Goal: Information Seeking & Learning: Learn about a topic

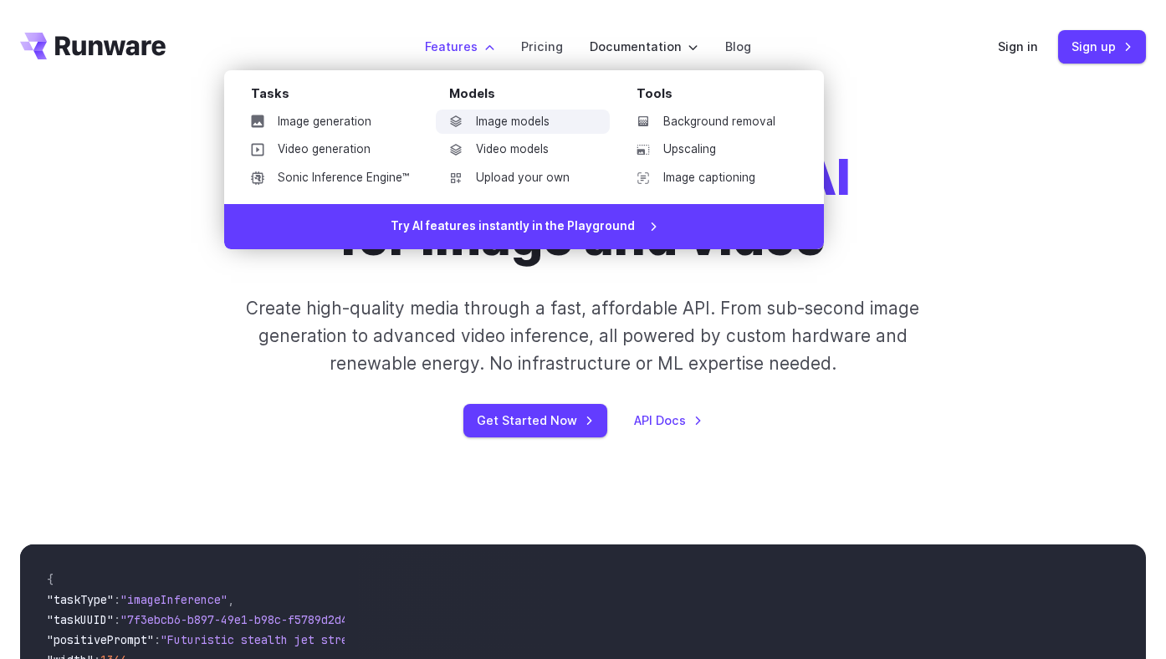
click at [499, 125] on link "Image models" at bounding box center [523, 122] width 174 height 25
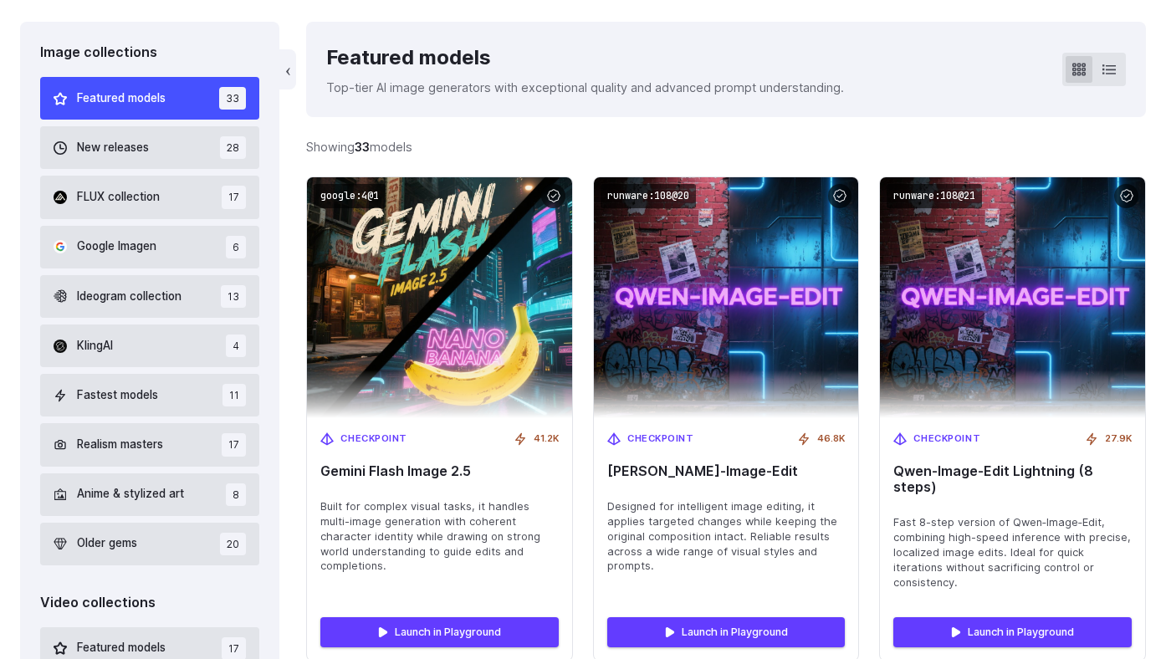
scroll to position [453, 0]
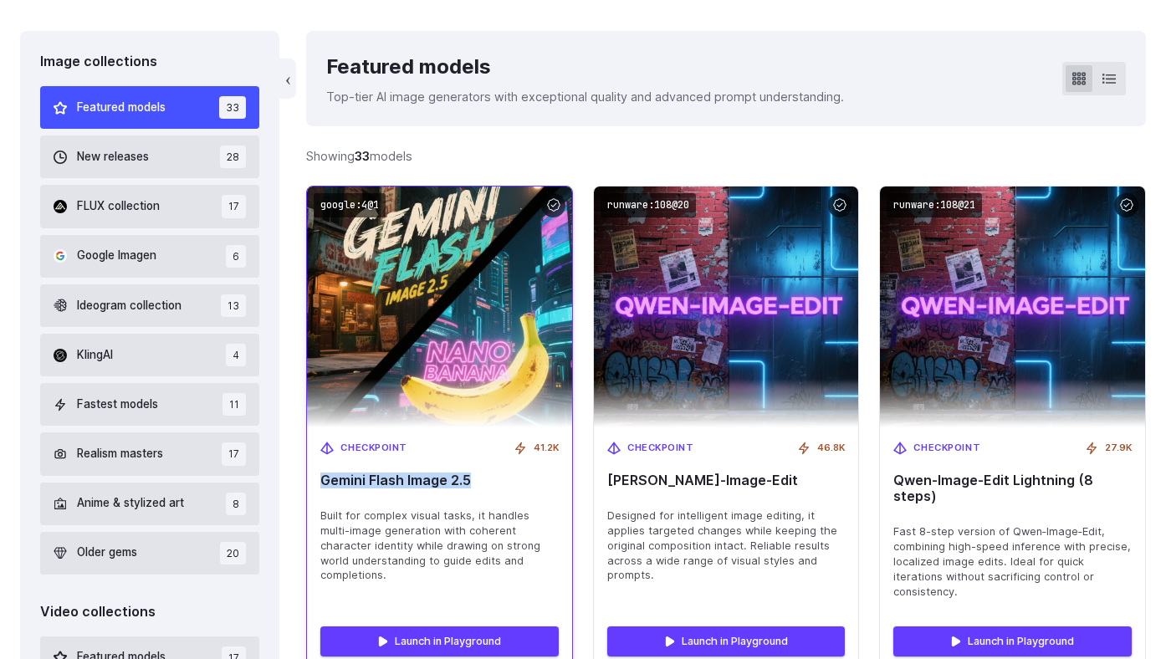
drag, startPoint x: 479, startPoint y: 480, endPoint x: 324, endPoint y: 480, distance: 155.6
click at [324, 480] on span "Gemini Flash Image 2.5" at bounding box center [439, 481] width 238 height 16
copy span "Gemini Flash Image 2.5"
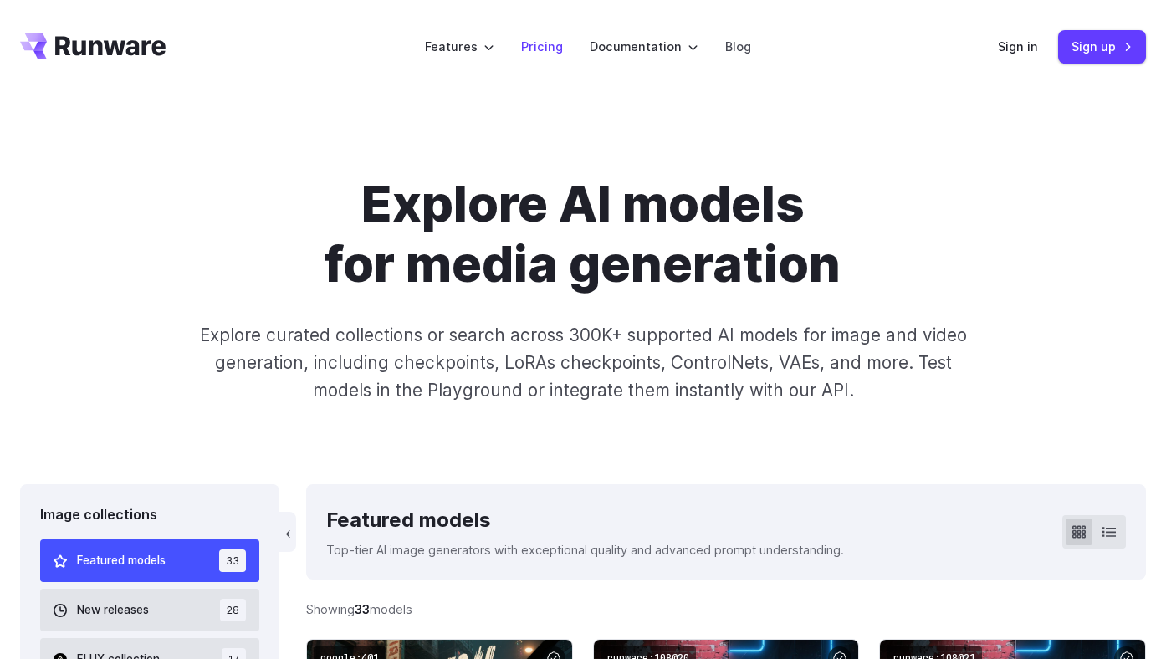
click at [549, 49] on link "Pricing" at bounding box center [542, 46] width 42 height 19
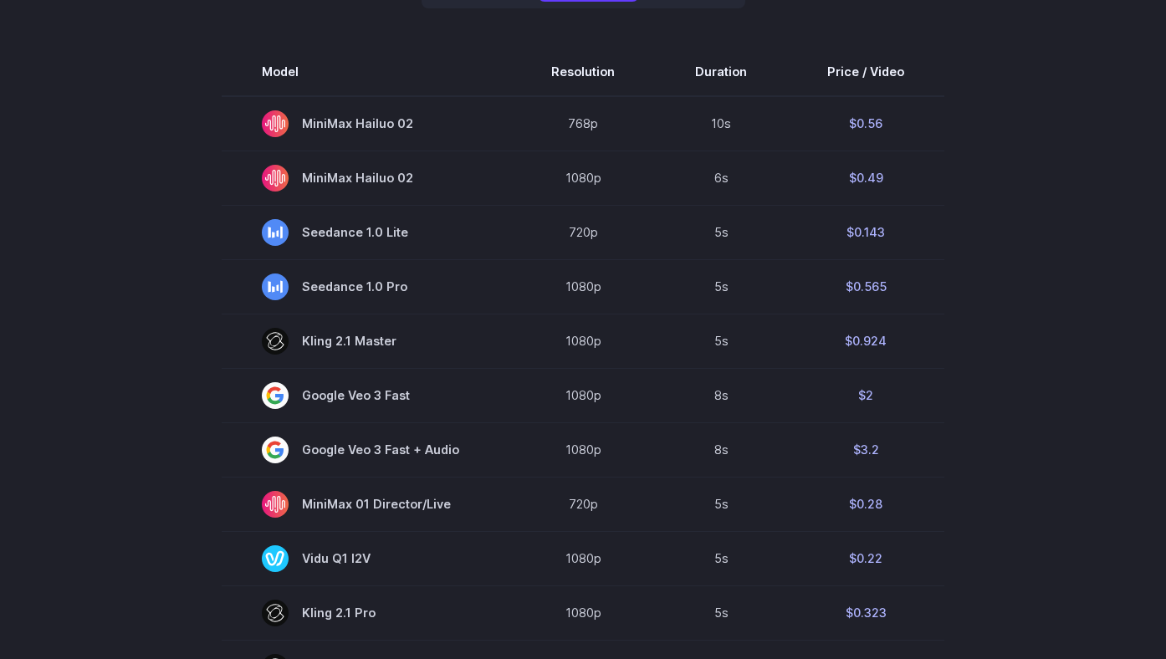
scroll to position [494, 0]
